Goal: Check status

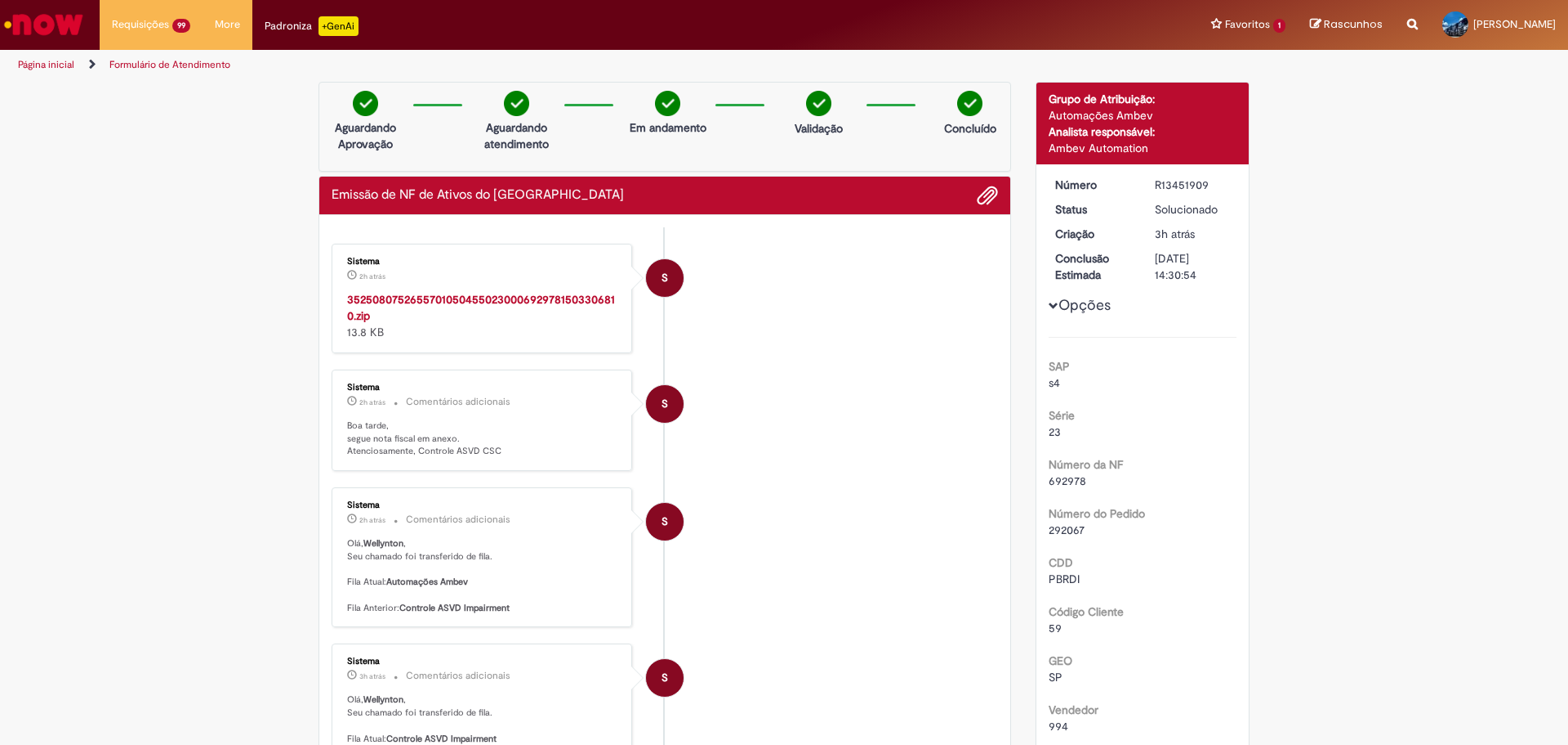
click at [53, 65] on link "Página inicial" at bounding box center [46, 64] width 56 height 13
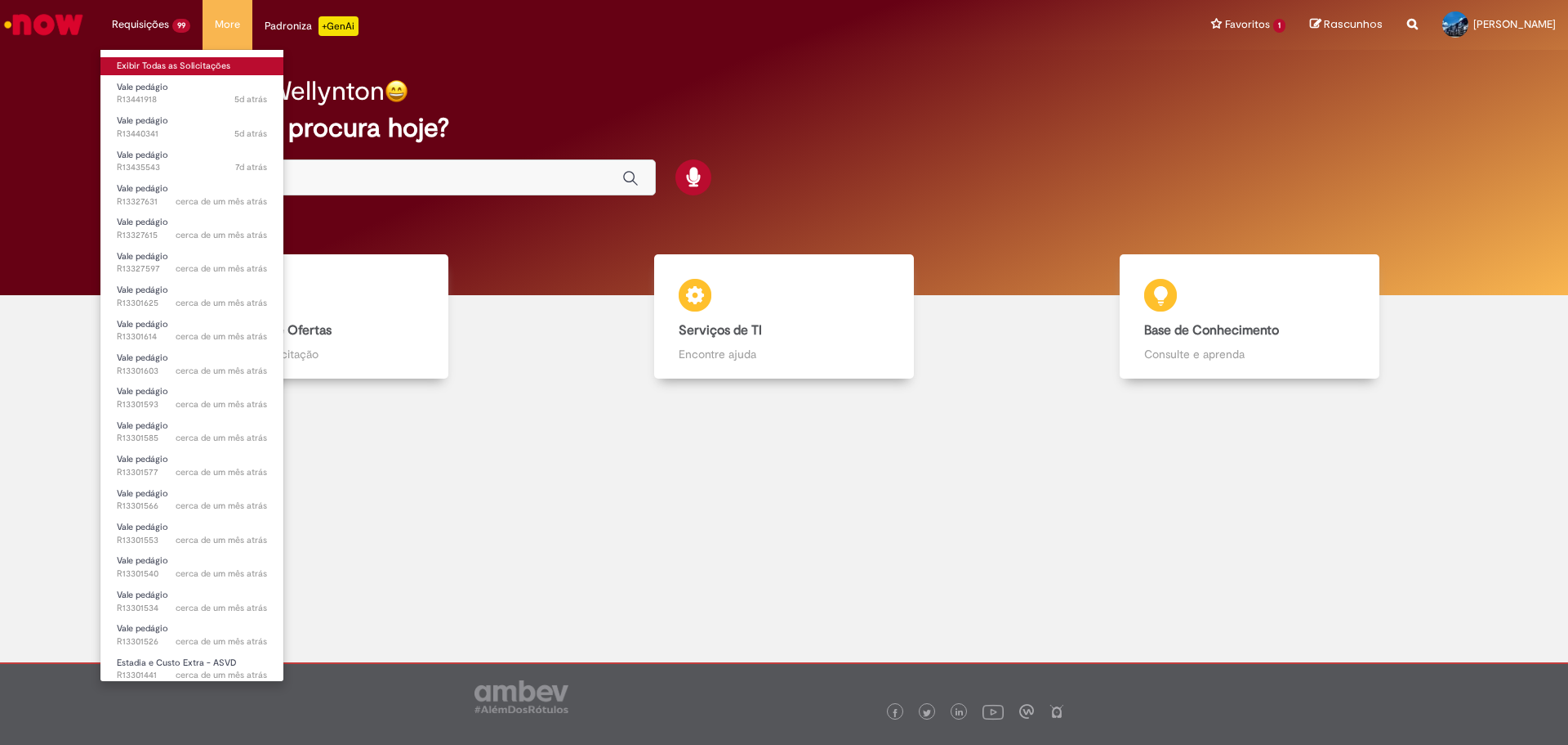
click at [133, 70] on link "Exibir Todas as Solicitações" at bounding box center [192, 66] width 183 height 18
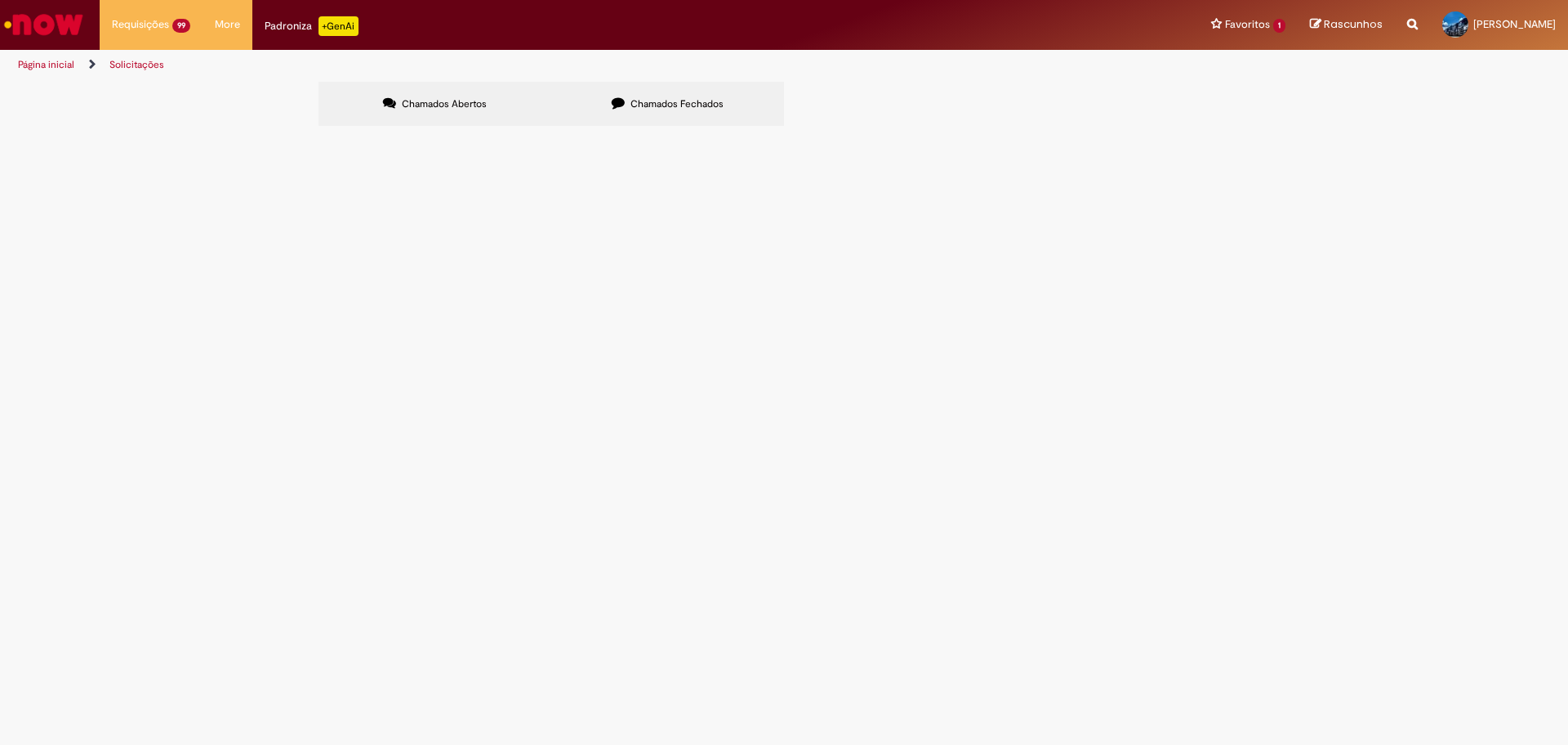
click at [686, 99] on span "Chamados Fechados" at bounding box center [677, 103] width 93 height 13
click at [0, 0] on span "REF. A DEVOLUCAO DE ATG DT 6101978433 - CTE 12685." at bounding box center [0, 0] width 0 height 0
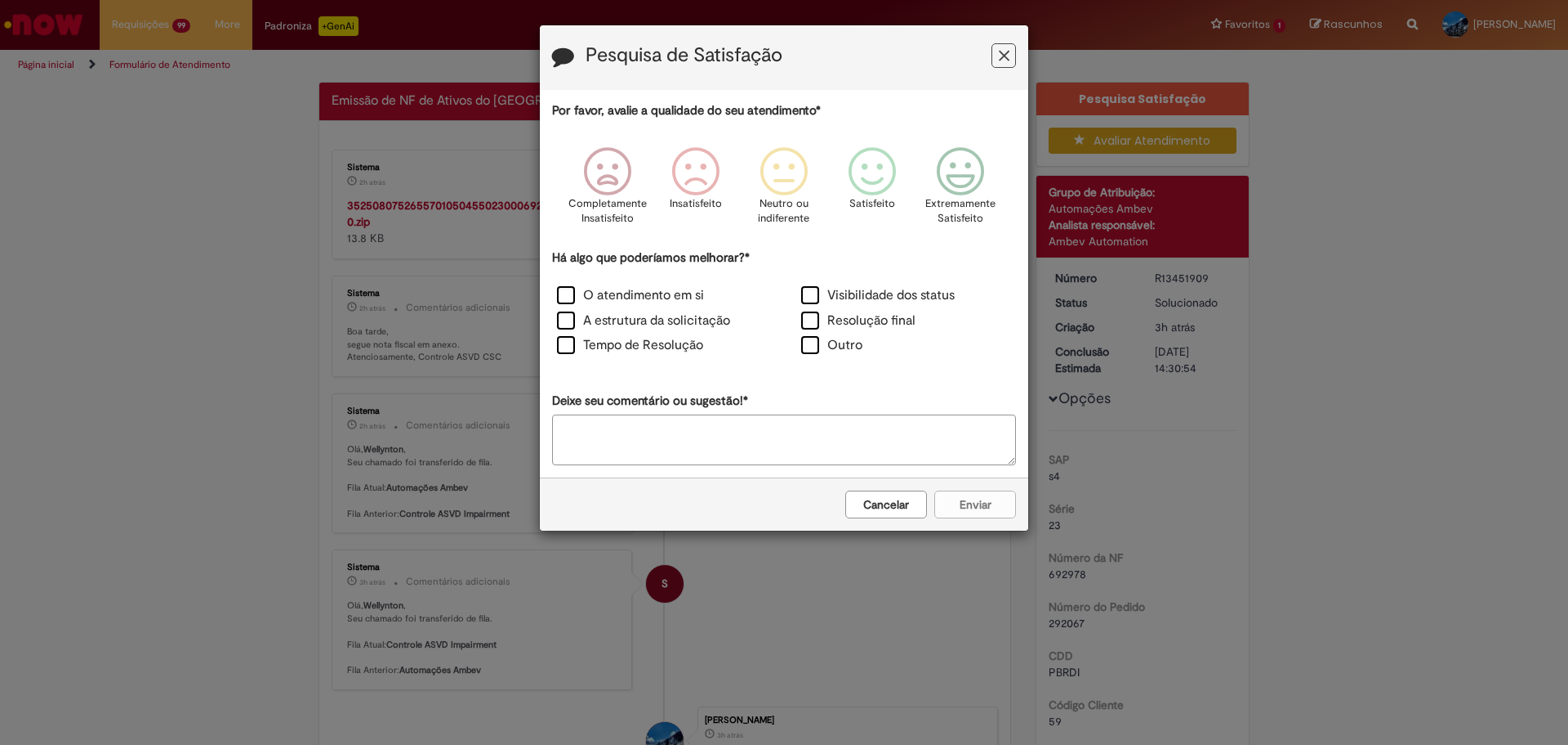
drag, startPoint x: 1012, startPoint y: 56, endPoint x: 985, endPoint y: 56, distance: 27.0
click at [1013, 56] on button "Feedback" at bounding box center [1003, 55] width 25 height 25
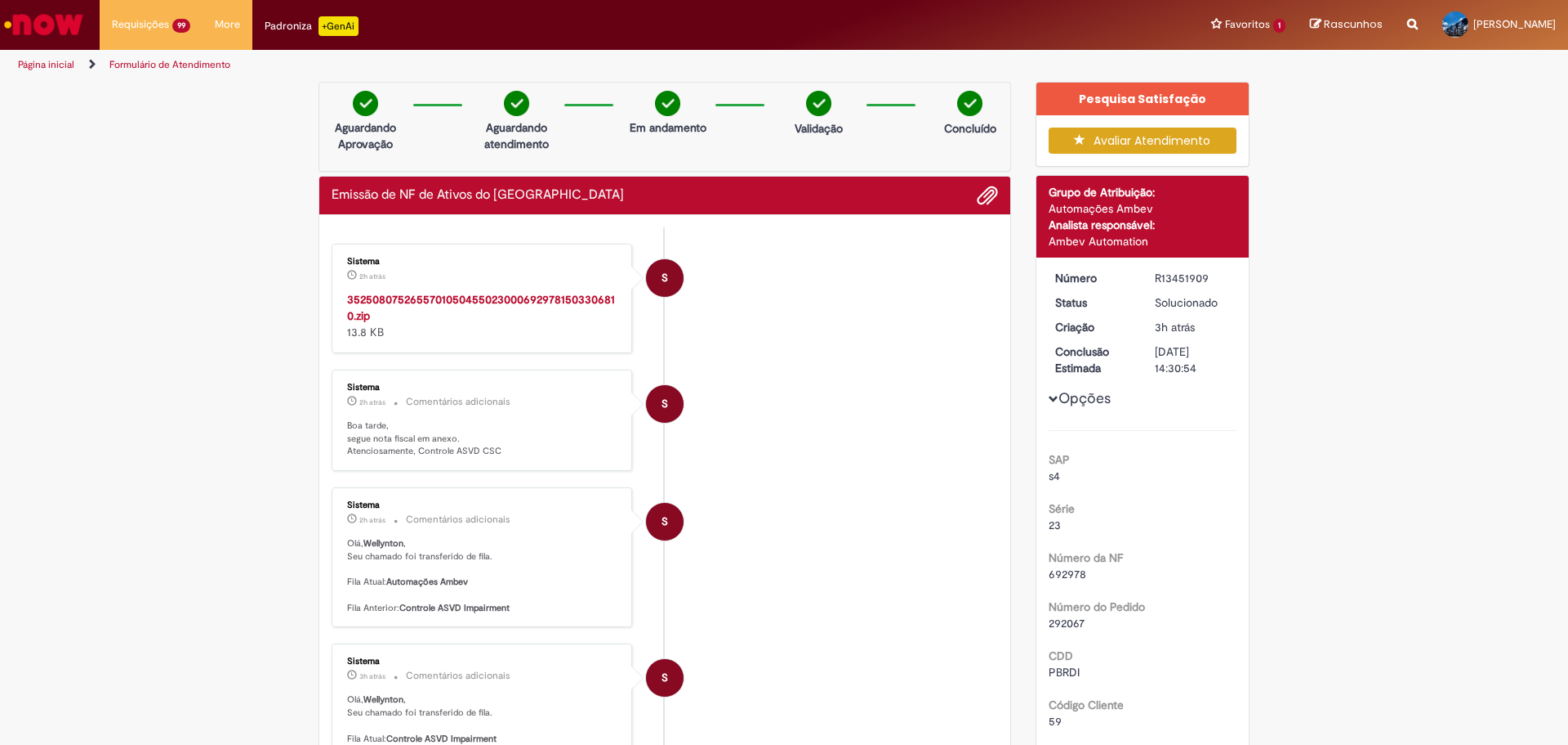
click at [440, 296] on strong "35250807526557010504550230006929781503306810.zip" at bounding box center [481, 307] width 268 height 31
click at [131, 66] on link "Formulário de Atendimento" at bounding box center [170, 64] width 121 height 13
click at [43, 63] on link "Página inicial" at bounding box center [46, 64] width 56 height 13
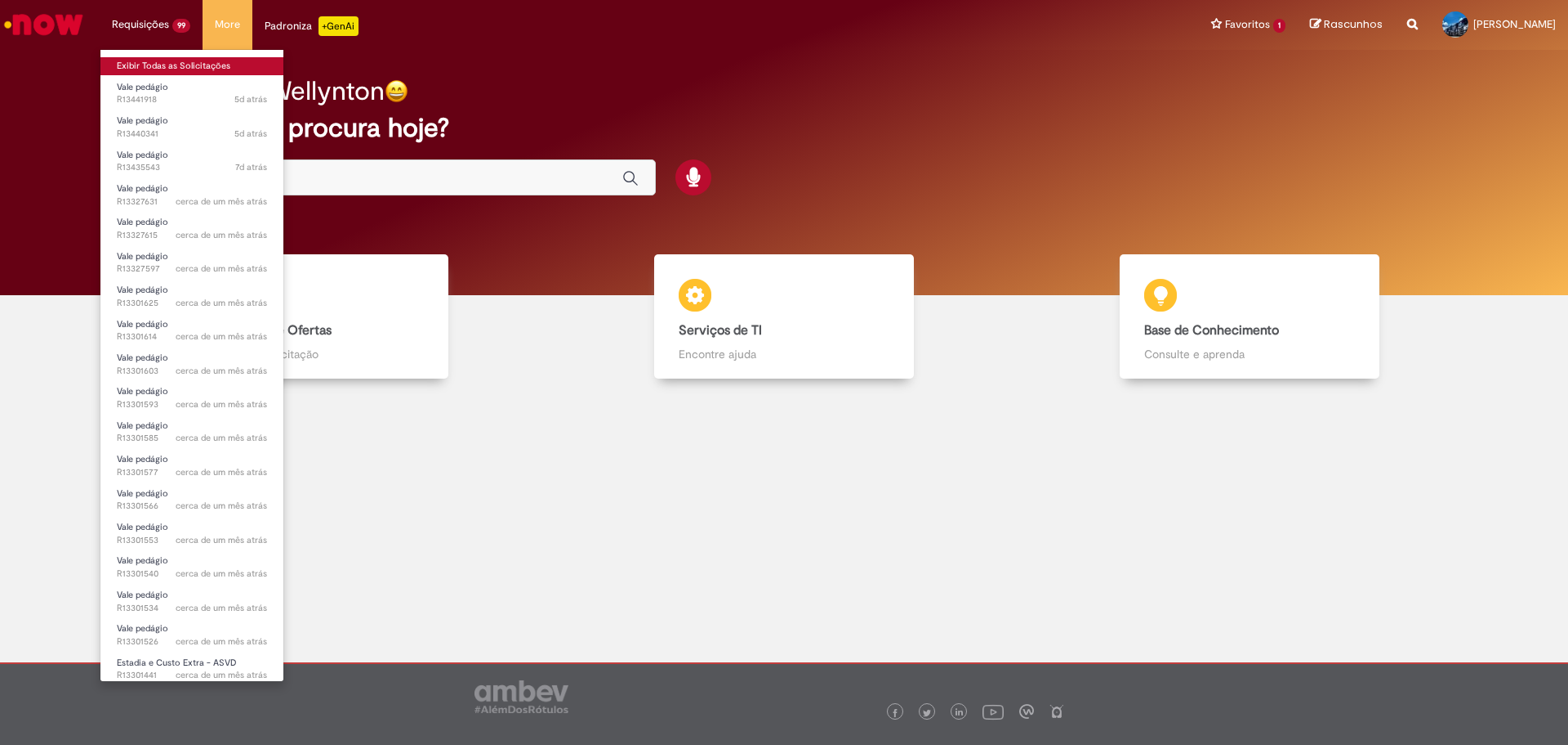
click at [142, 72] on link "Exibir Todas as Solicitações" at bounding box center [192, 66] width 183 height 18
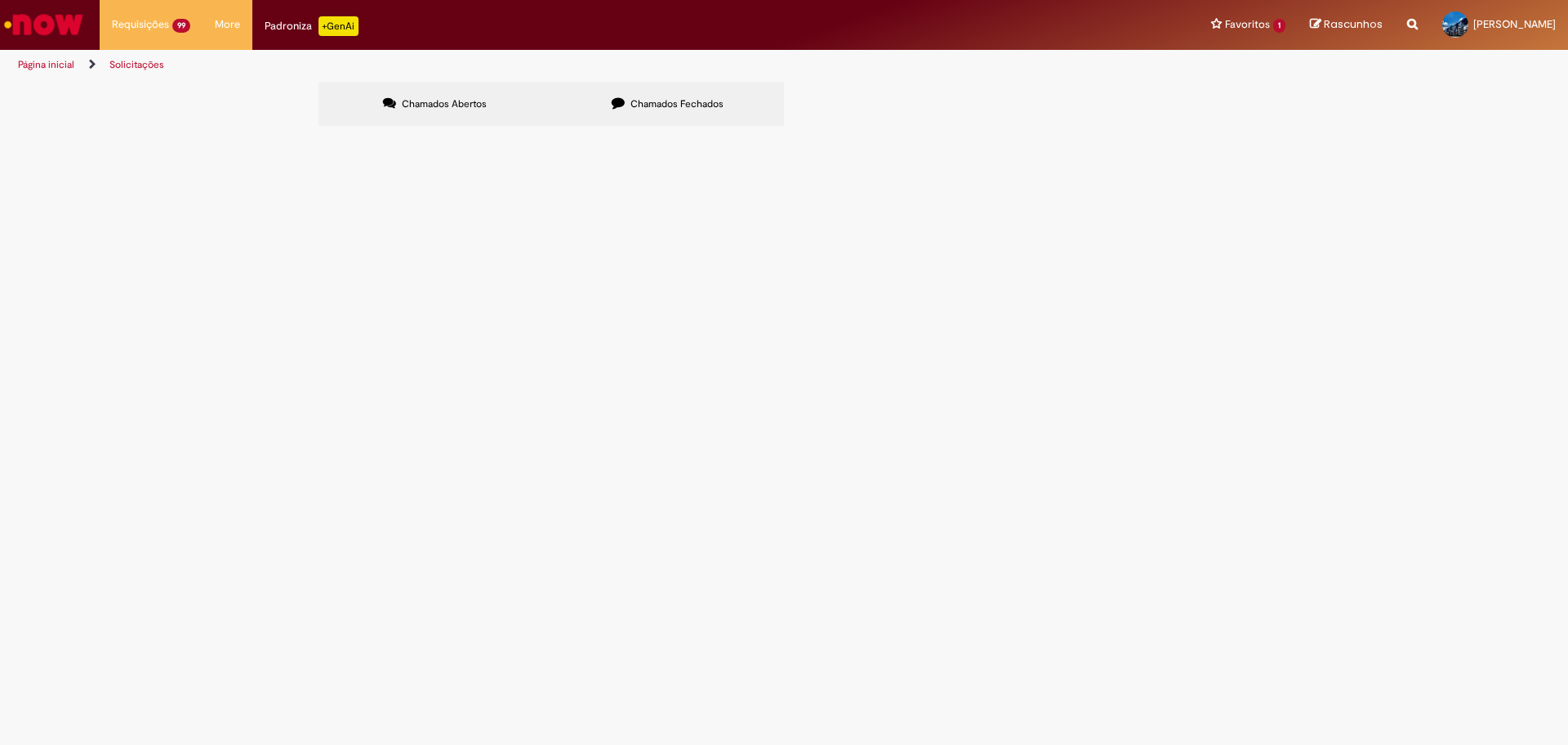
click at [687, 104] on span "Chamados Fechados" at bounding box center [677, 103] width 93 height 13
click at [0, 0] on span "REF. A DEVOLUCAO DE ATG - DT 6101904166 - CTE 12670." at bounding box center [0, 0] width 0 height 0
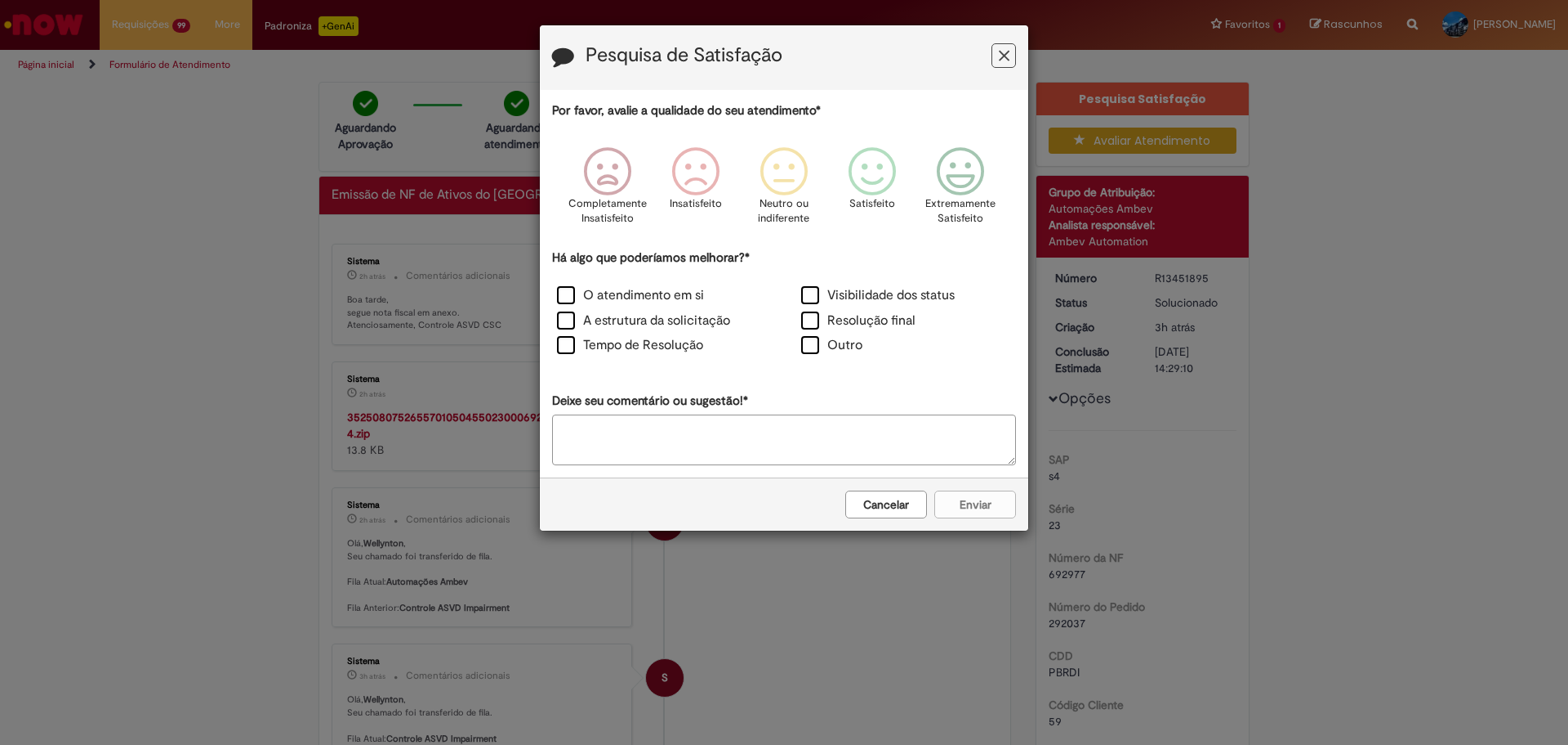
click at [1004, 49] on icon "Feedback" at bounding box center [1004, 55] width 11 height 17
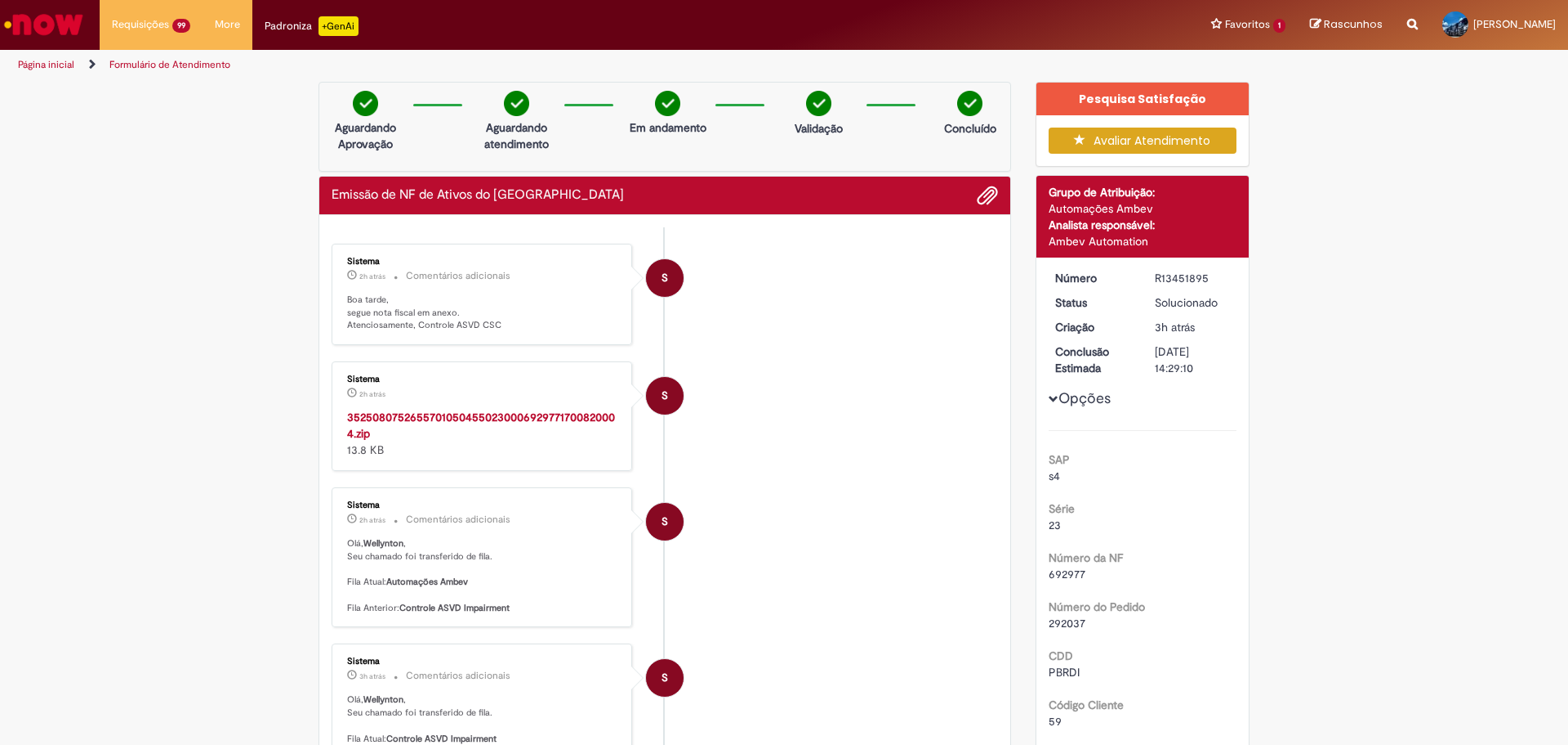
click at [374, 414] on strong "35250807526557010504550230006929771700820004.zip" at bounding box center [481, 425] width 268 height 31
click at [65, 29] on img "Ir para a Homepage" at bounding box center [44, 24] width 84 height 33
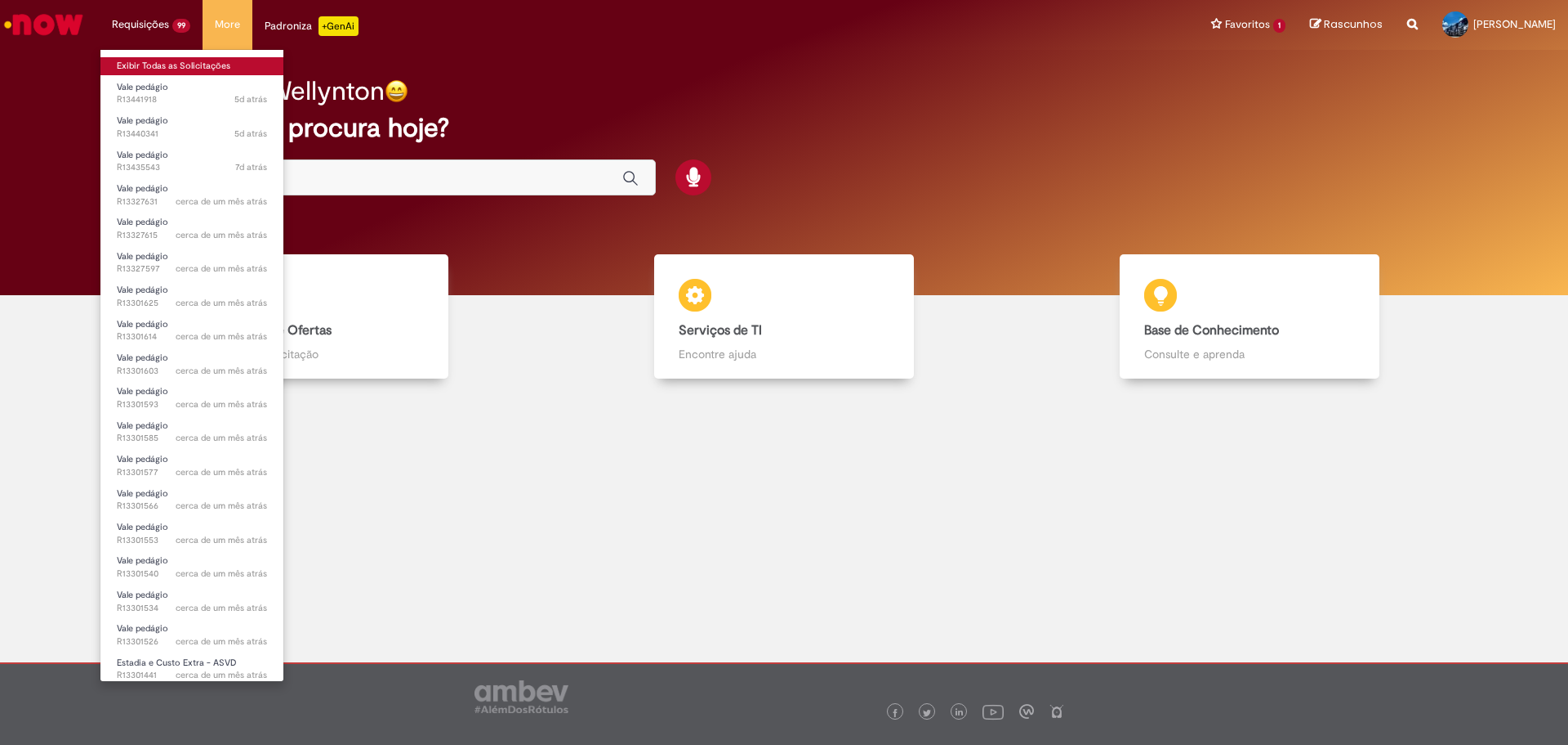
click at [149, 60] on link "Exibir Todas as Solicitações" at bounding box center [192, 66] width 183 height 18
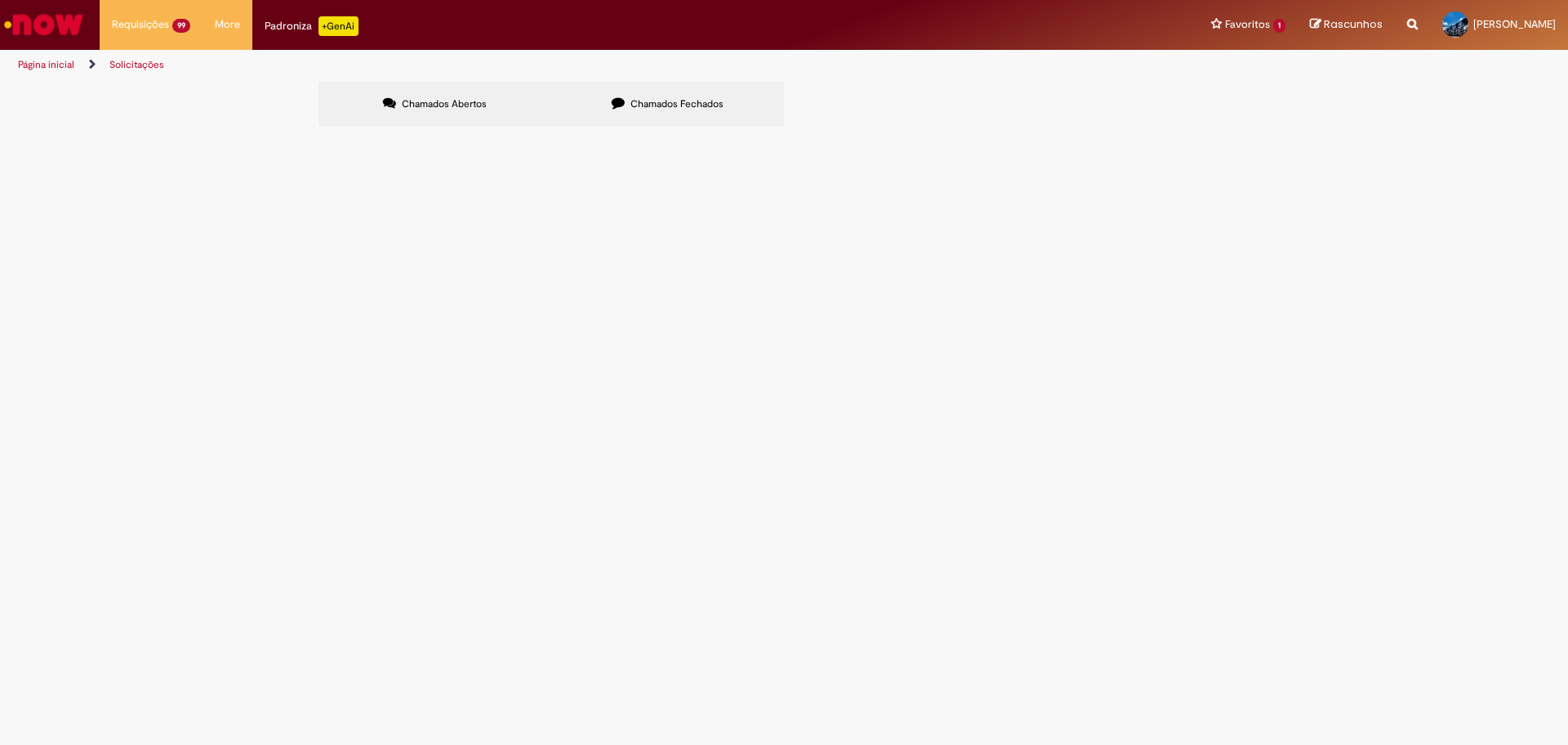
click at [663, 102] on span "Chamados Fechados" at bounding box center [677, 103] width 93 height 13
click at [0, 0] on span "Emissão de NF de Ativos do [GEOGRAPHIC_DATA]" at bounding box center [0, 0] width 0 height 0
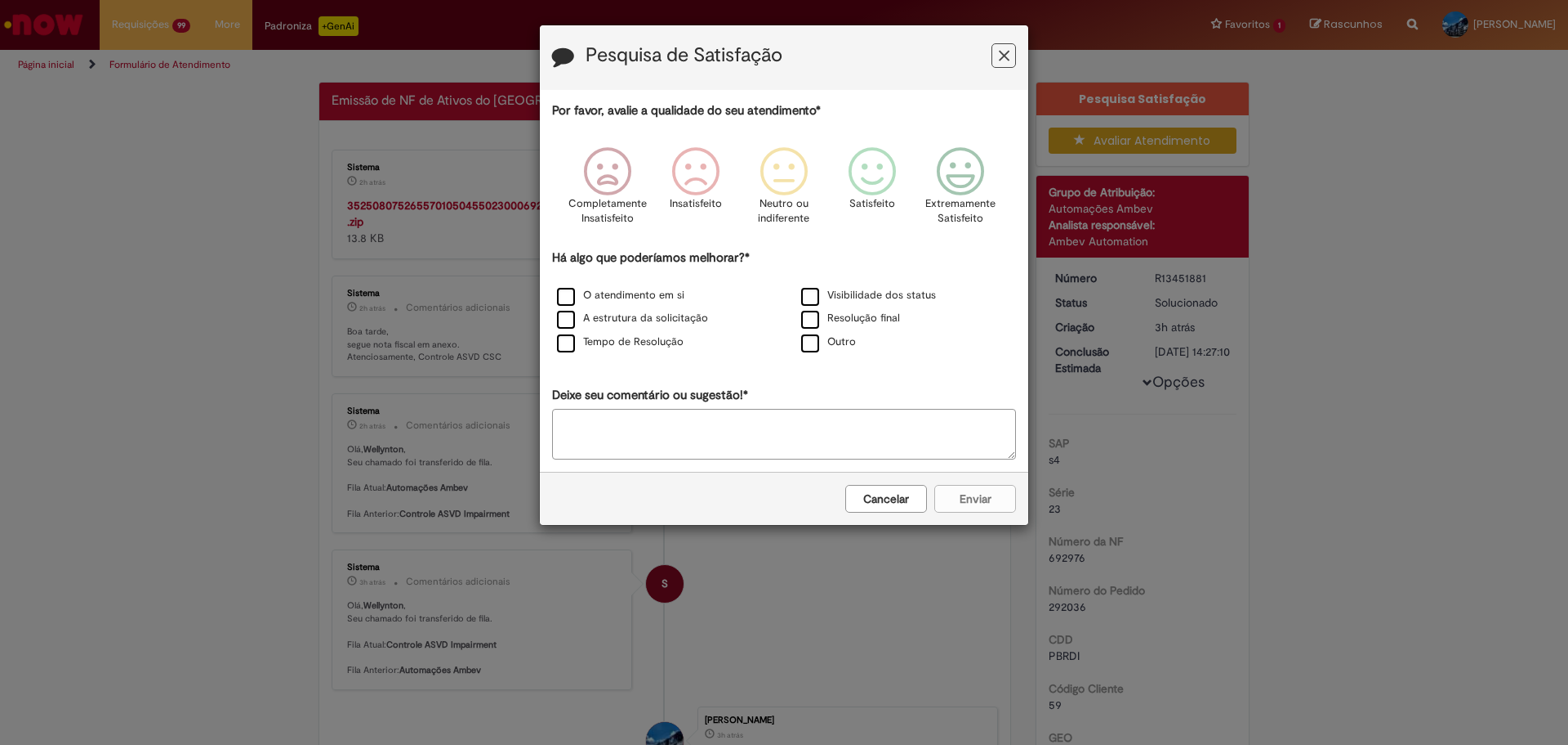
click at [1013, 52] on button "Feedback" at bounding box center [1003, 55] width 25 height 25
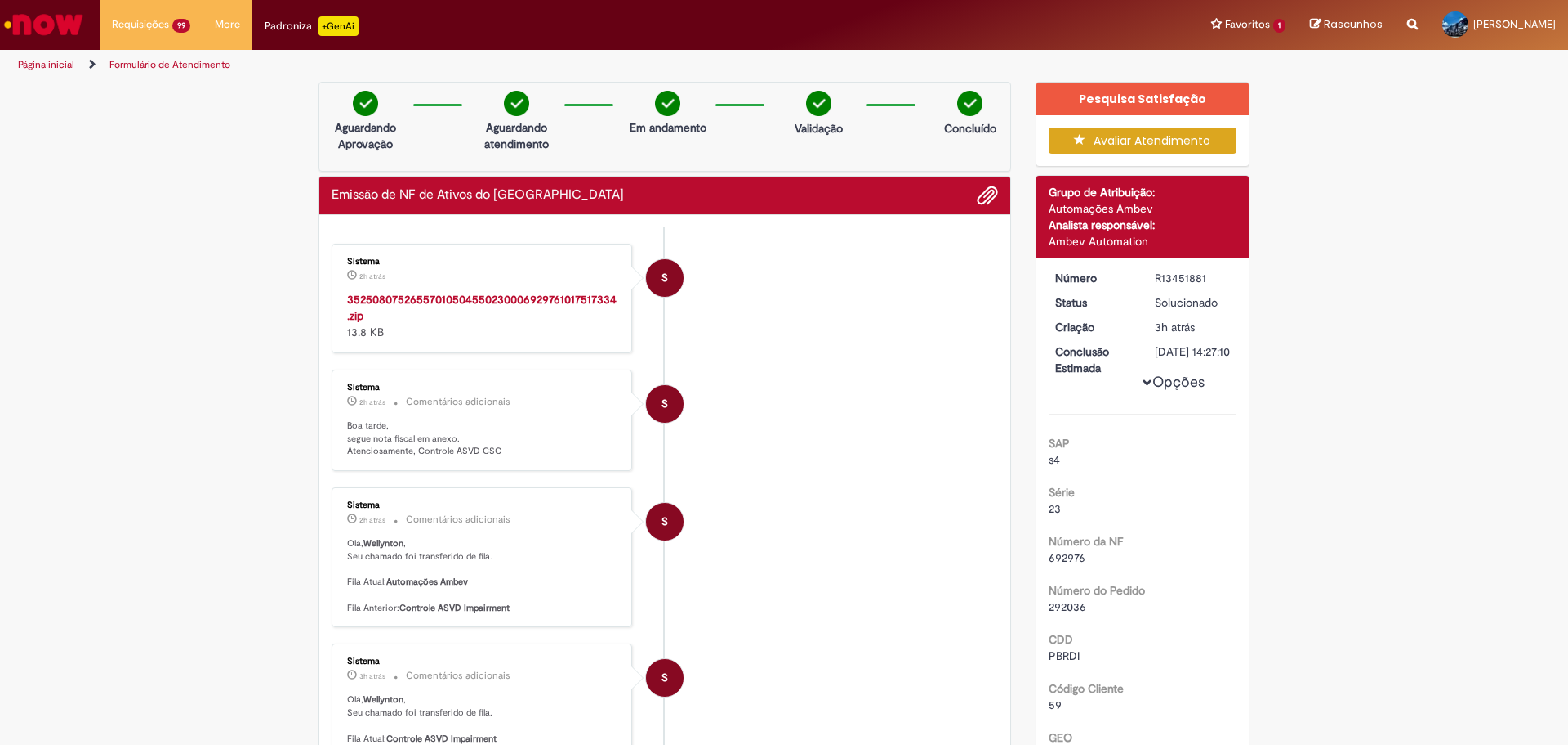
click at [445, 294] on strong "35250807526557010504550230006929761017517334.zip" at bounding box center [482, 307] width 270 height 31
click at [43, 25] on img "Ir para a Homepage" at bounding box center [44, 24] width 84 height 33
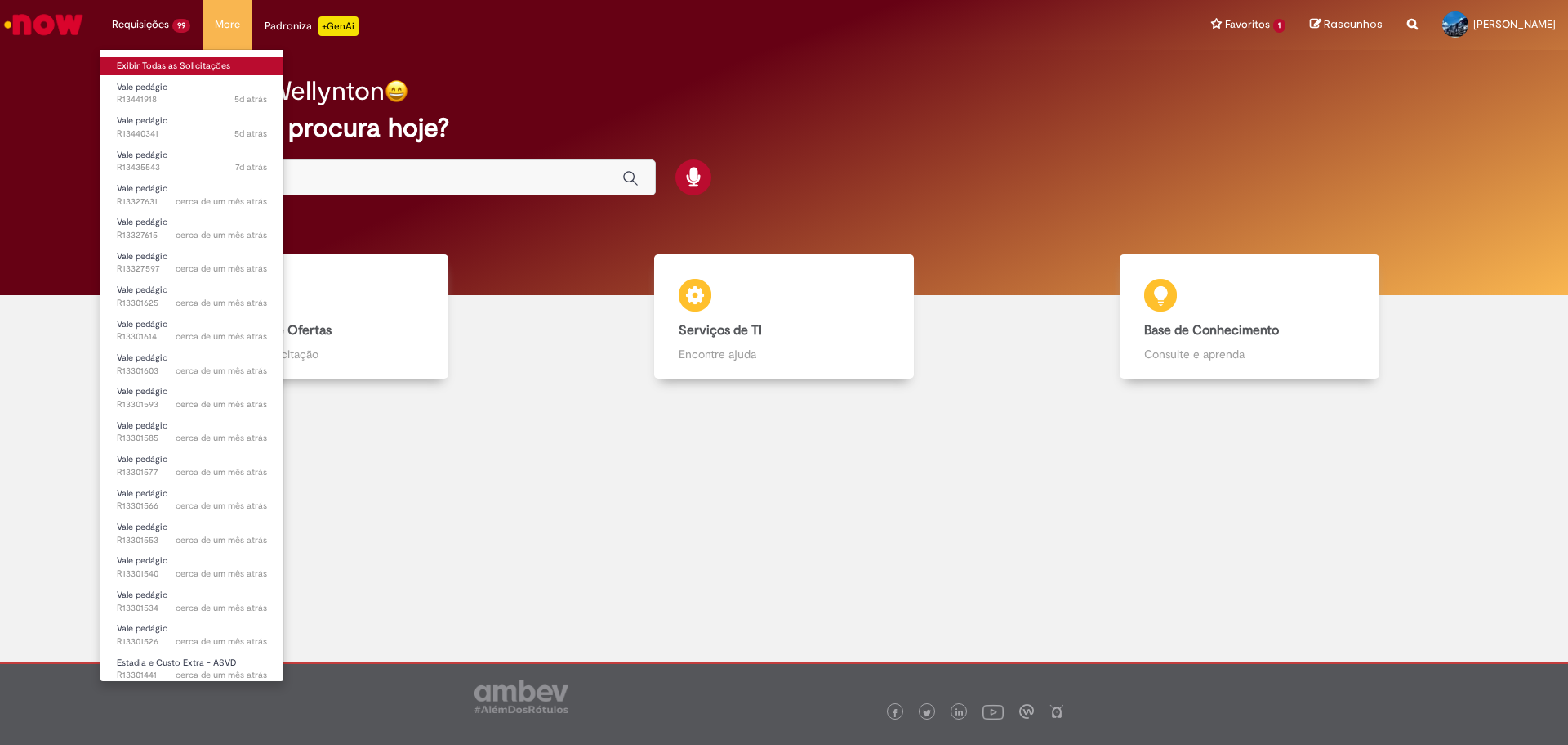
click at [134, 66] on link "Exibir Todas as Solicitações" at bounding box center [192, 66] width 183 height 18
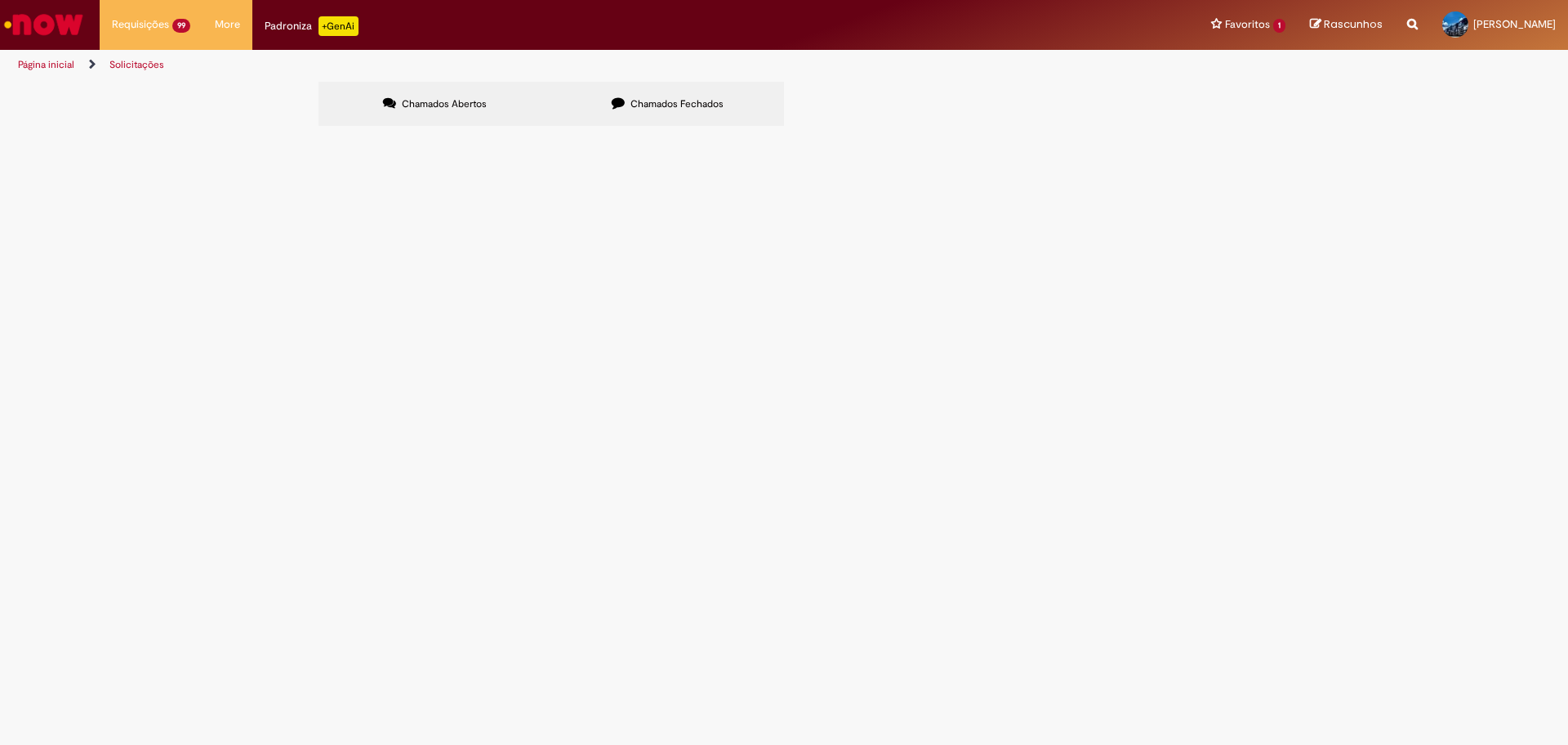
click at [611, 94] on label "Chamados Fechados" at bounding box center [668, 104] width 233 height 44
click at [0, 0] on span "Emissão de NF de Ativos do [GEOGRAPHIC_DATA]" at bounding box center [0, 0] width 0 height 0
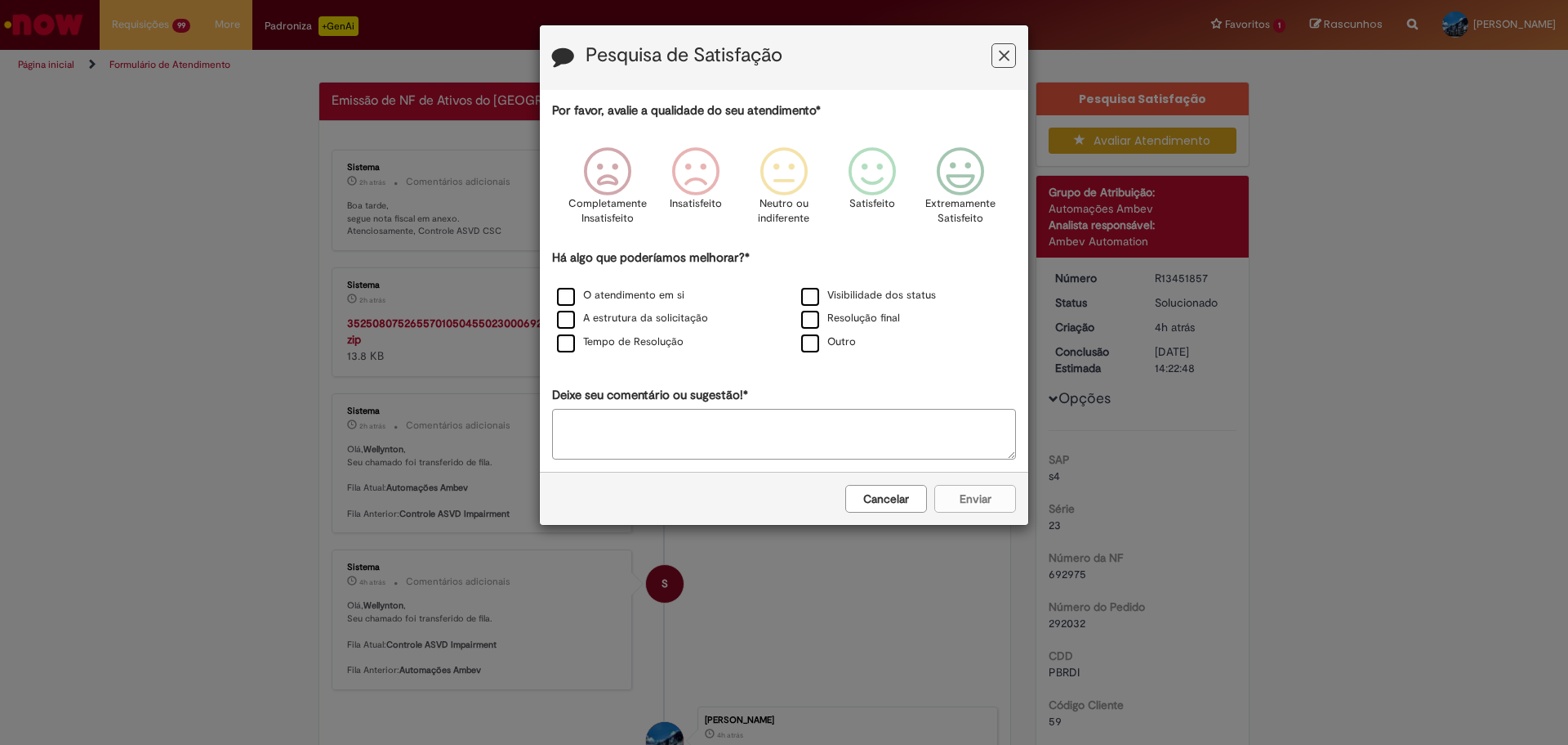
click at [1004, 55] on icon "Feedback" at bounding box center [1004, 55] width 11 height 17
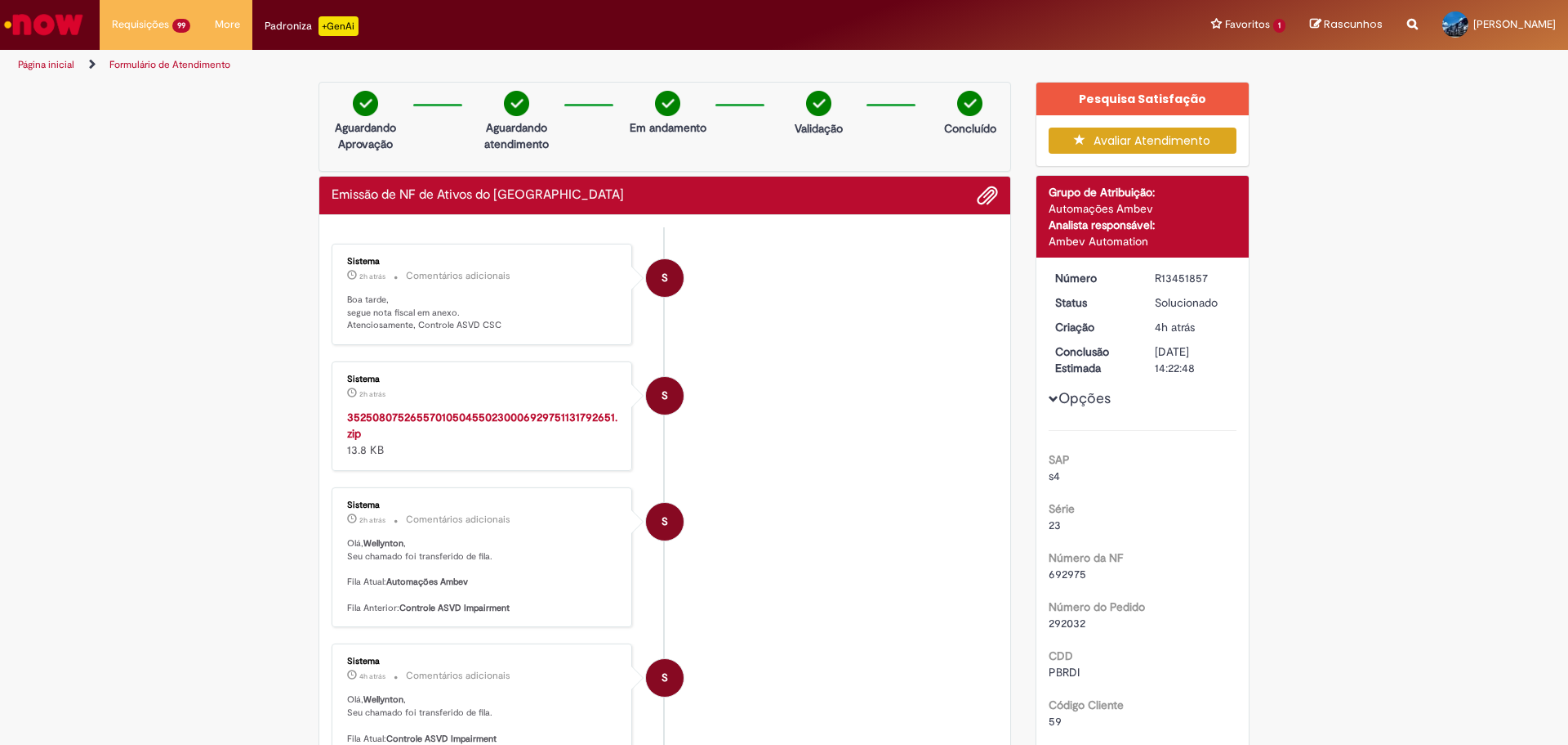
click at [432, 419] on strong "35250807526557010504550230006929751131792651.zip" at bounding box center [482, 425] width 271 height 31
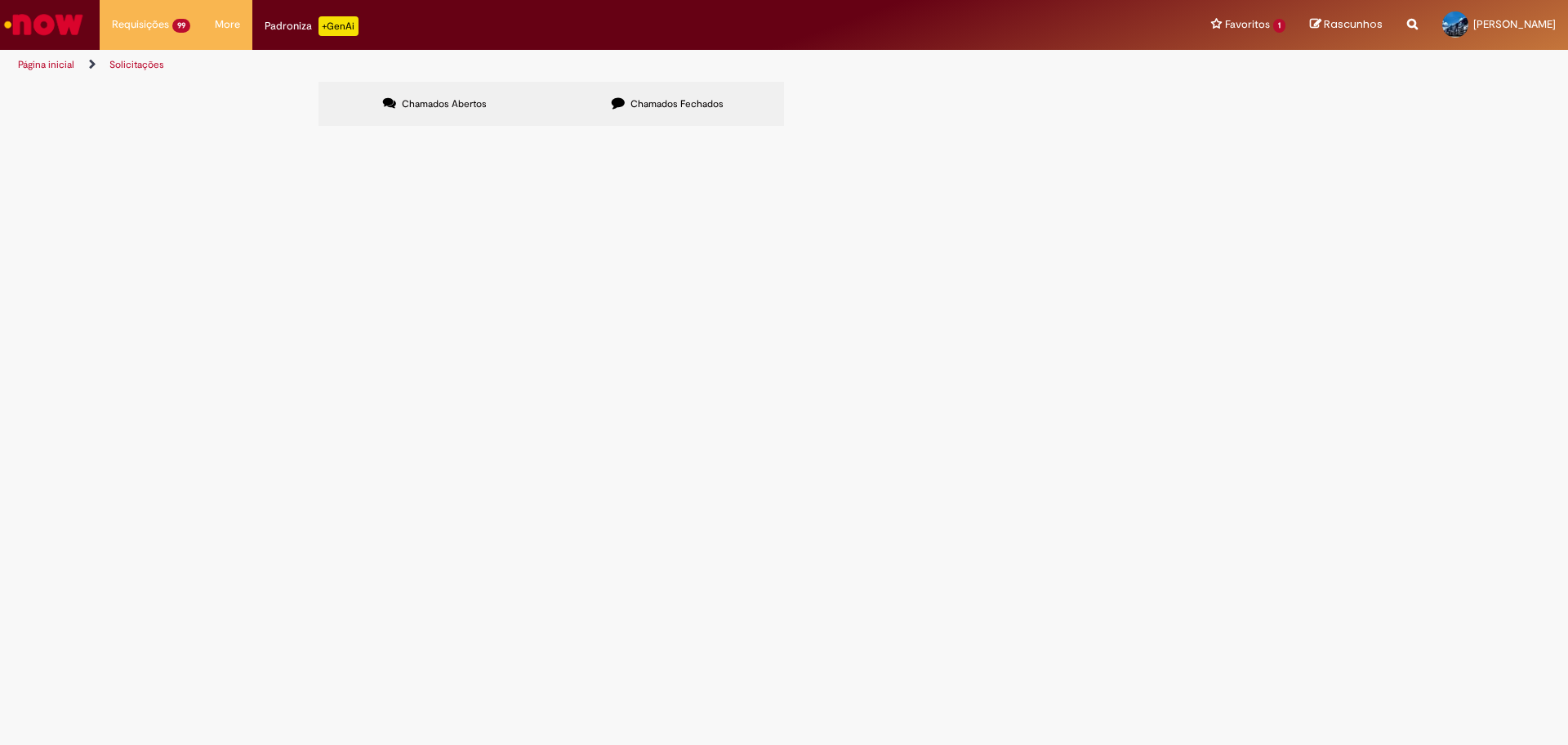
click at [612, 103] on icon at bounding box center [618, 102] width 13 height 13
click at [0, 0] on span "REF. A DEVOLUCAO DE ATIVO DE GIRO DT 6101775980 - CTE 12639." at bounding box center [0, 0] width 0 height 0
click at [0, 0] on span "Emissão de NF de Ativos do [GEOGRAPHIC_DATA]" at bounding box center [0, 0] width 0 height 0
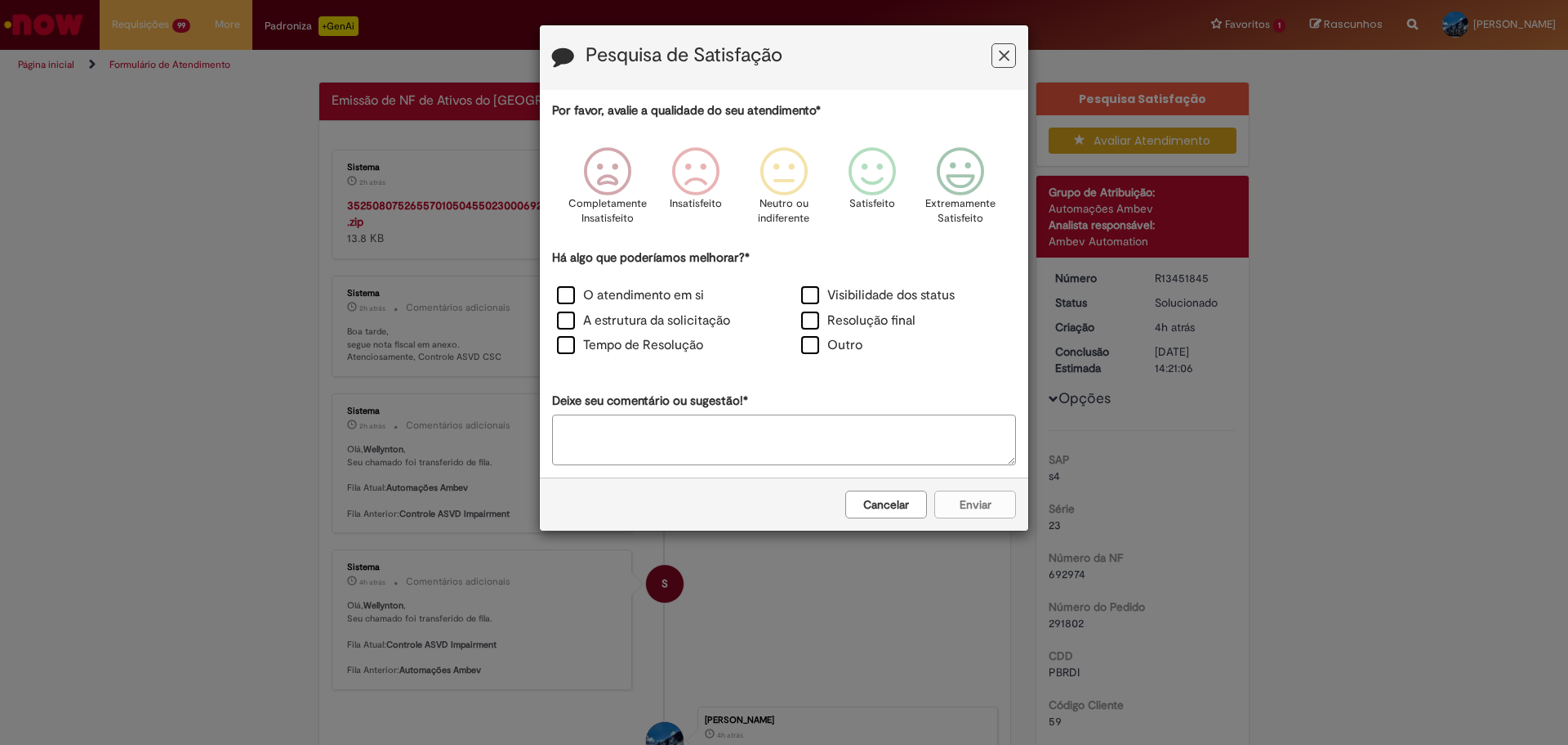
click at [1013, 55] on button "Feedback" at bounding box center [1003, 55] width 25 height 25
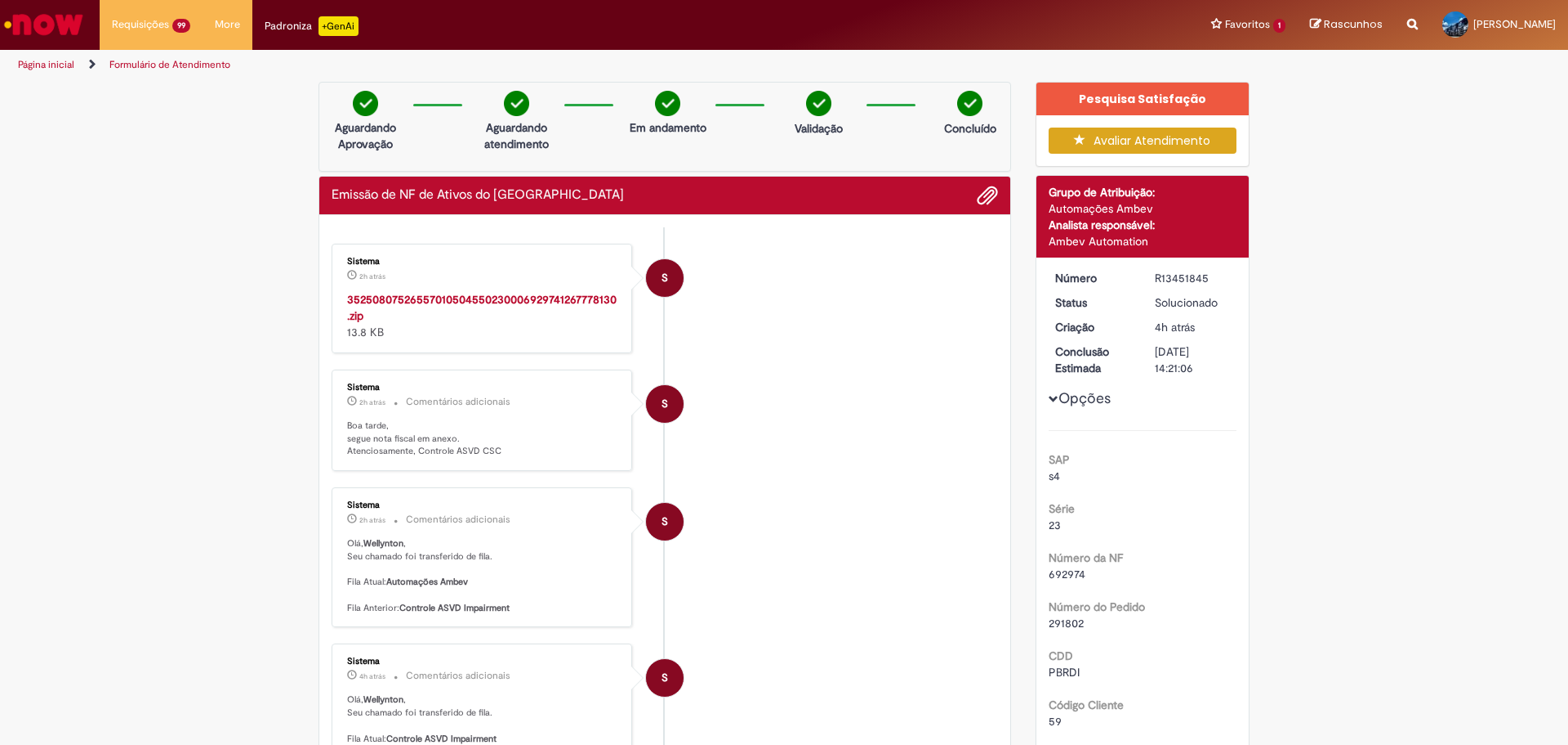
click at [398, 295] on strong "35250807526557010504550230006929741267778130.zip" at bounding box center [482, 307] width 270 height 31
click at [398, 294] on strong "35250807526557010504550230006929741267778130.zip" at bounding box center [482, 307] width 270 height 31
click at [51, 26] on img "Ir para a Homepage" at bounding box center [44, 24] width 84 height 33
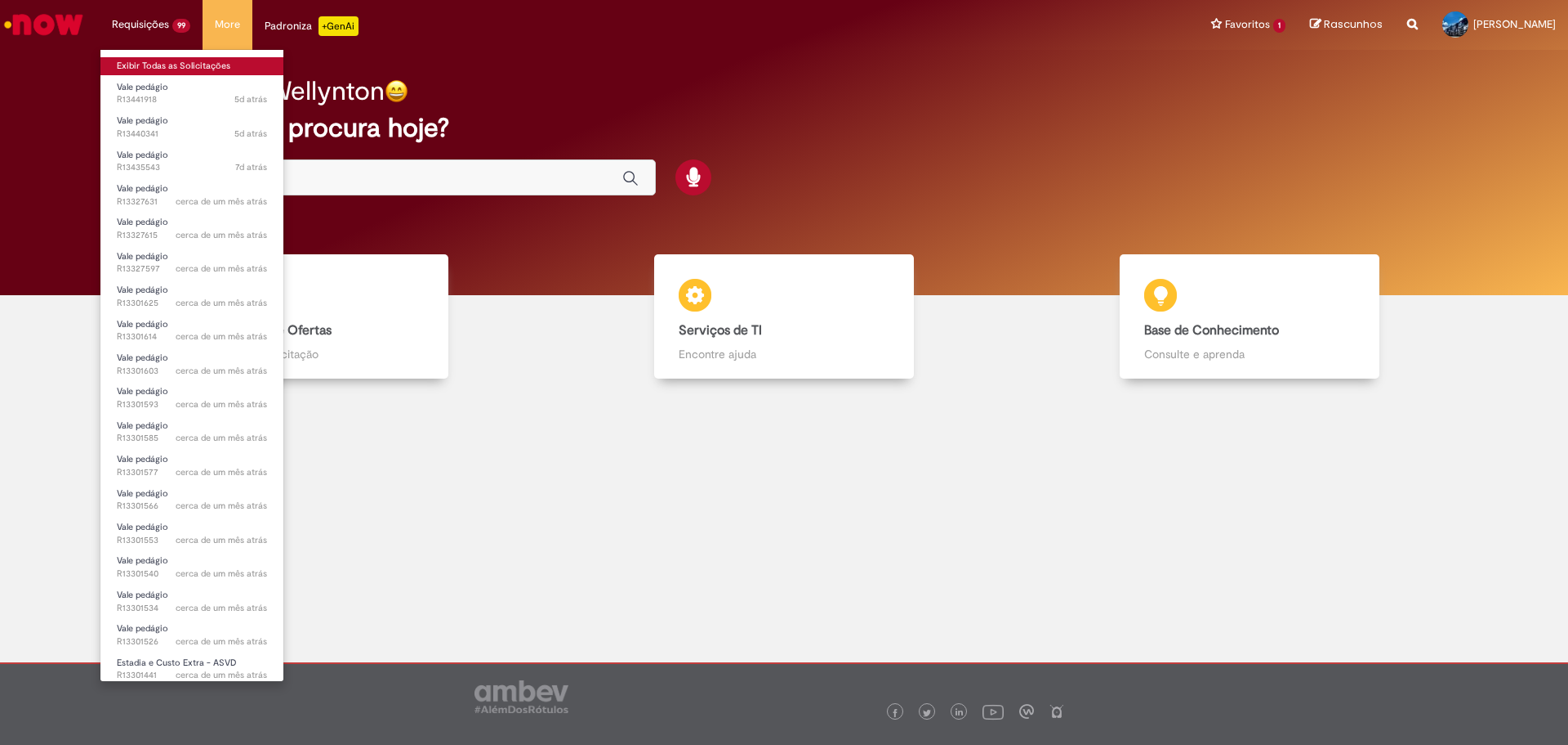
click at [156, 64] on link "Exibir Todas as Solicitações" at bounding box center [192, 66] width 183 height 18
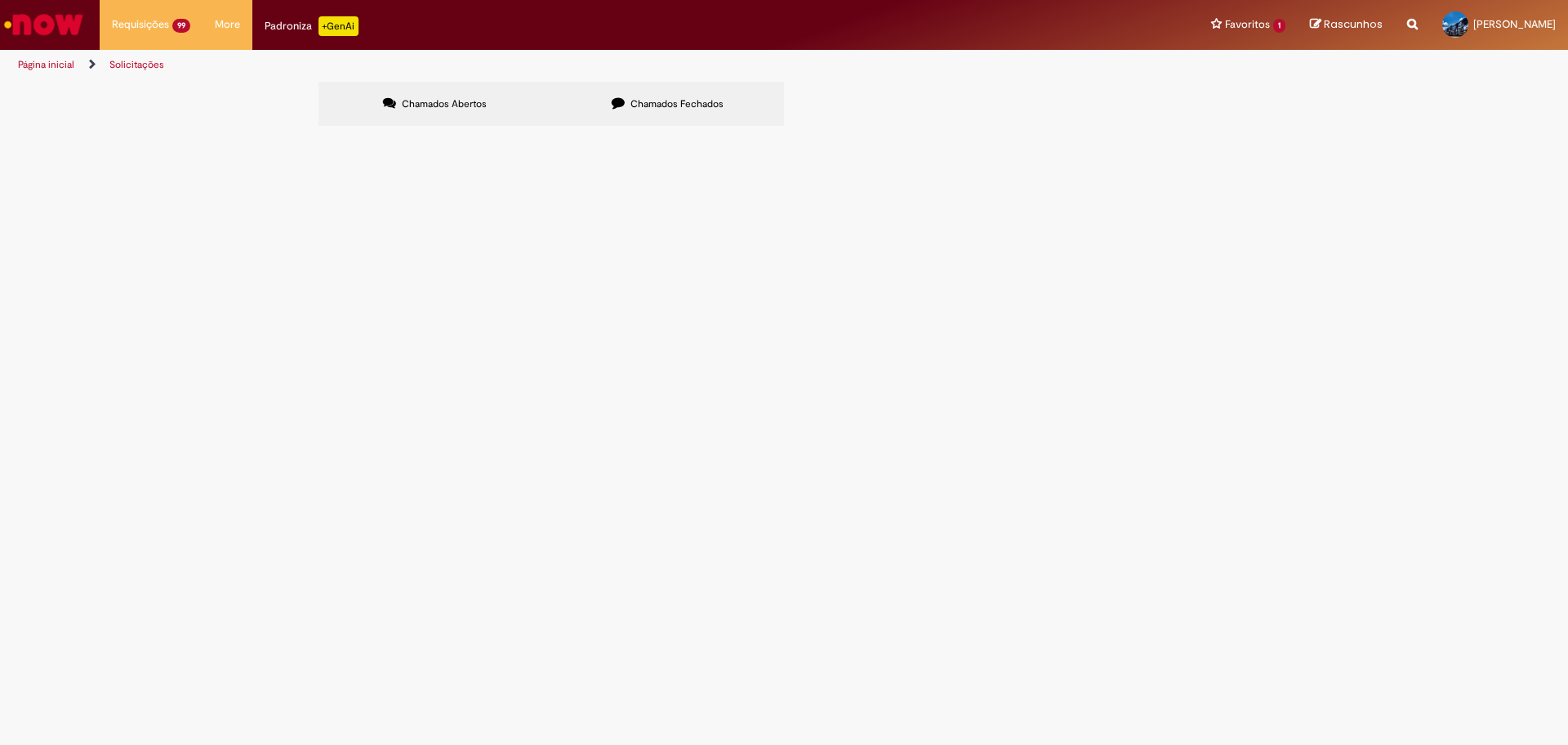
click at [701, 103] on span "Chamados Fechados" at bounding box center [677, 103] width 93 height 13
click at [0, 0] on span "REF. A DEVOLUCAO DO ATIVO DE GIRO DT 6101764274 - CTE 12632." at bounding box center [0, 0] width 0 height 0
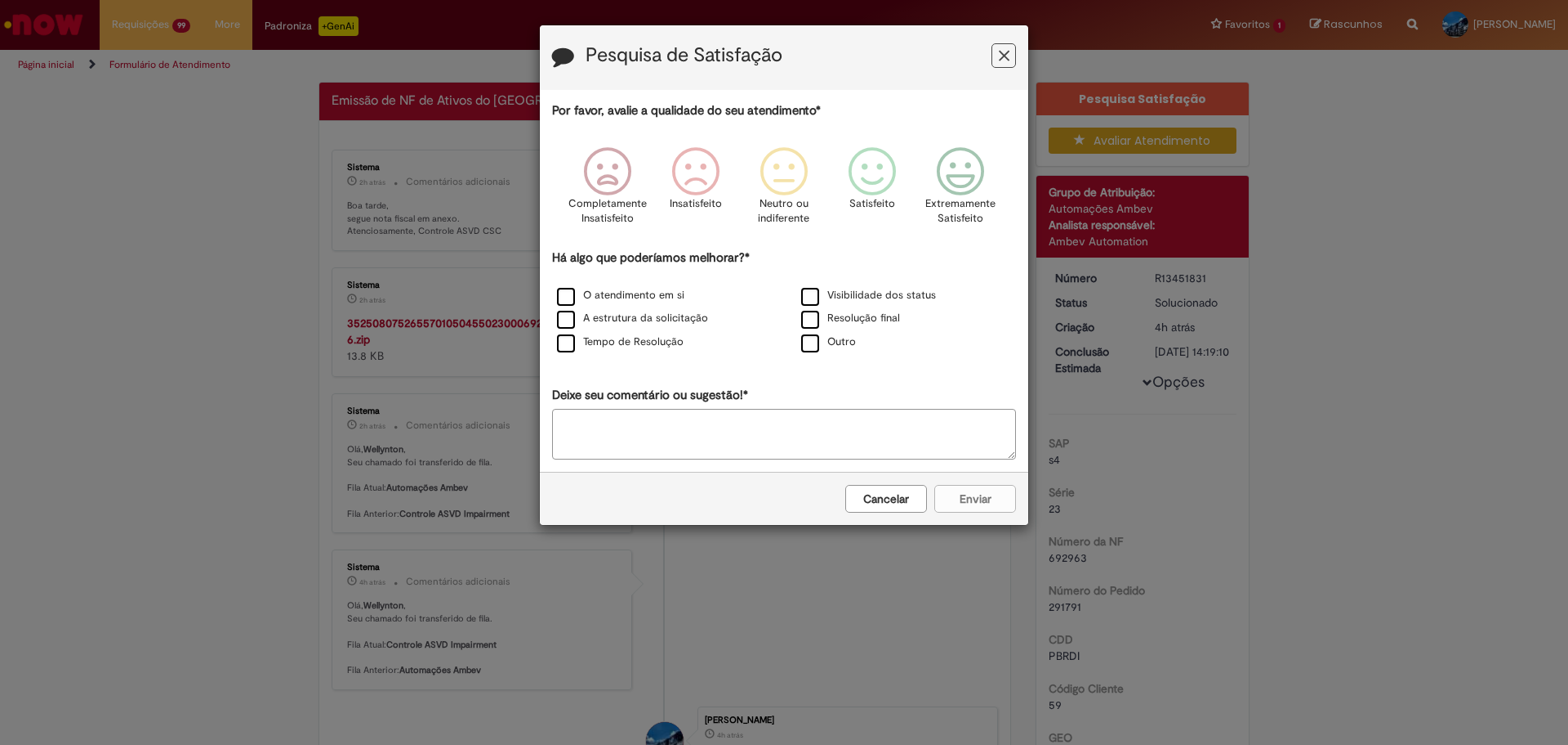
drag, startPoint x: 1005, startPoint y: 57, endPoint x: 941, endPoint y: 78, distance: 67.4
click at [1004, 57] on icon "Feedback" at bounding box center [1004, 55] width 11 height 17
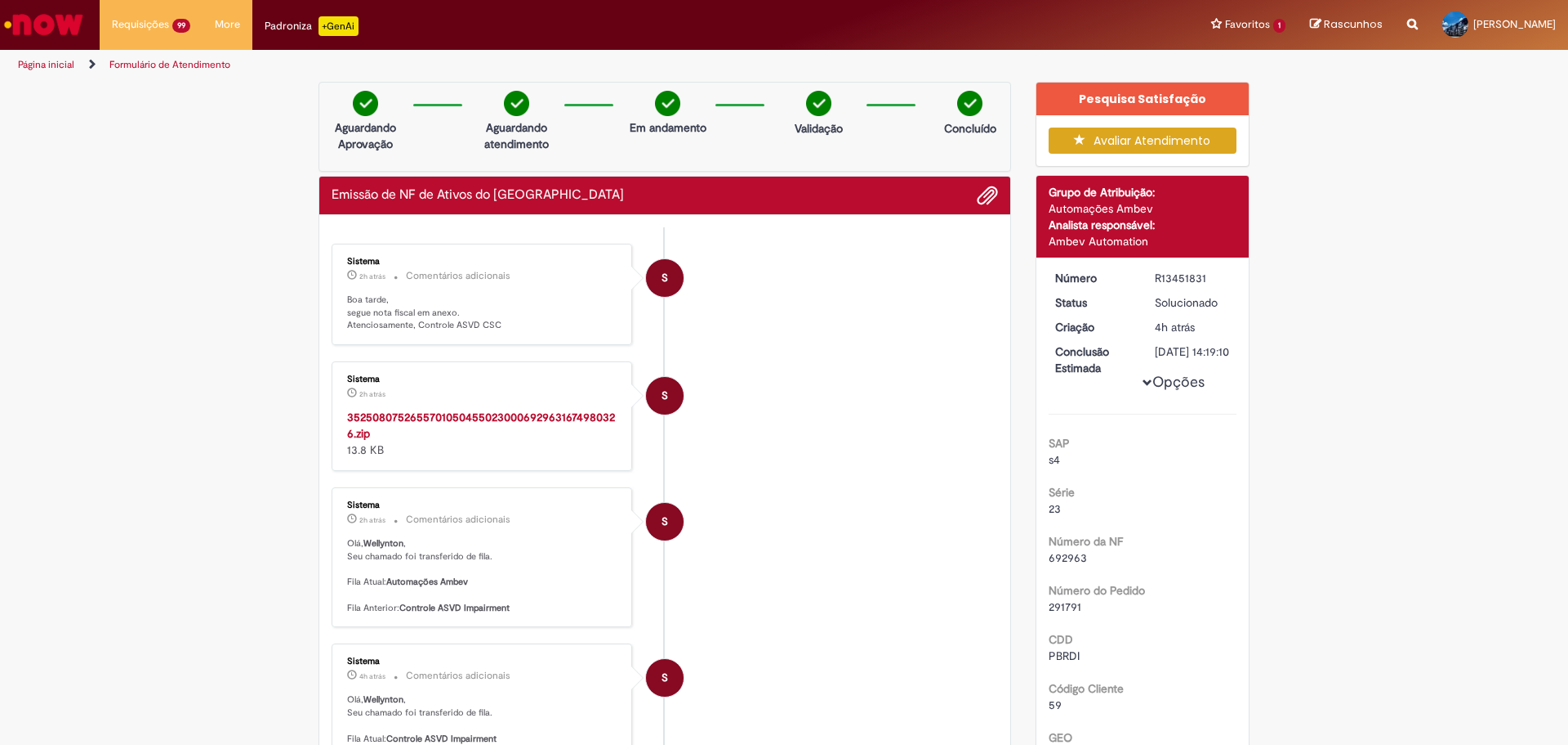
click at [468, 412] on strong "35250807526557010504550230006929631674980326.zip" at bounding box center [481, 425] width 268 height 31
